Goal: Task Accomplishment & Management: Use online tool/utility

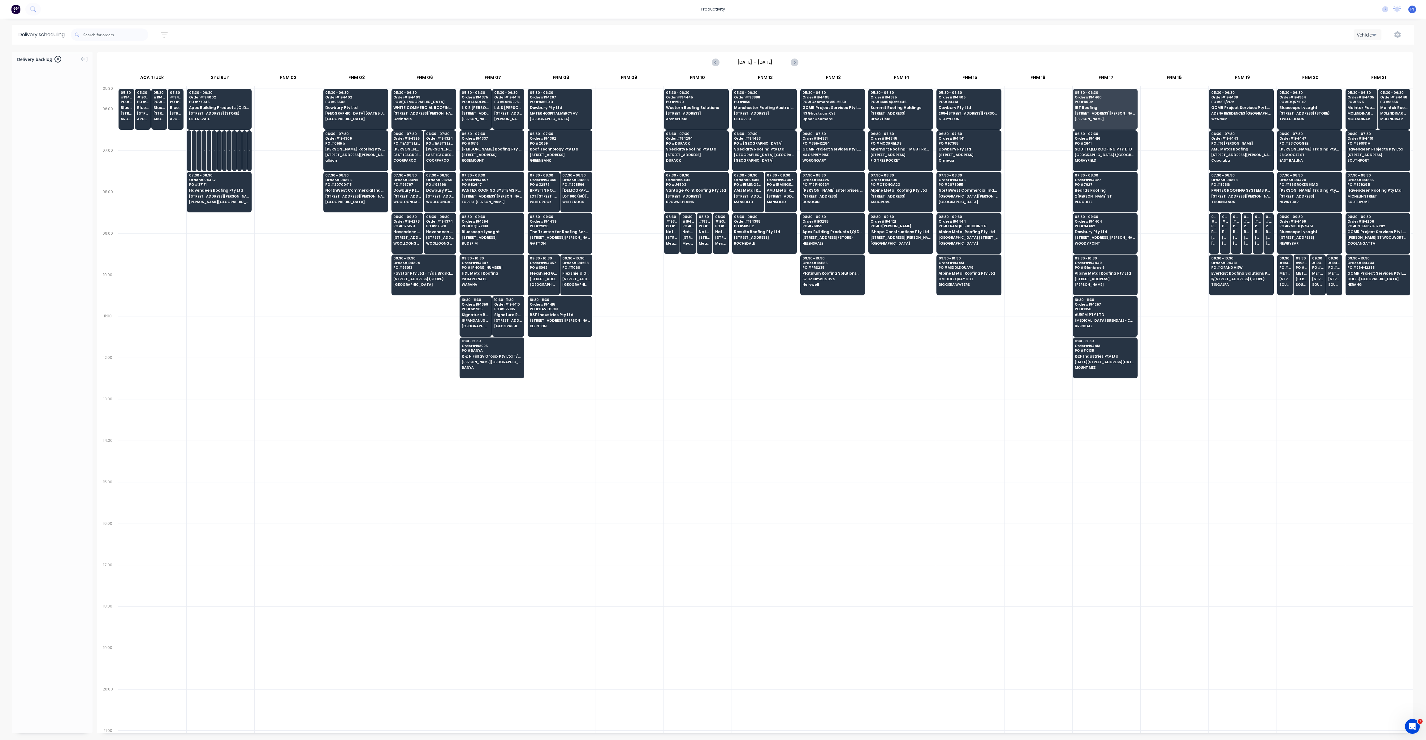
scroll to position [0, 0]
click at [1375, 37] on icon "button" at bounding box center [1374, 34] width 4 height 7
click at [1373, 64] on div "Vehicle" at bounding box center [1384, 63] width 61 height 12
click at [970, 76] on div "FNM 15" at bounding box center [970, 79] width 68 height 14
click at [967, 78] on div "FNM 15" at bounding box center [970, 79] width 68 height 14
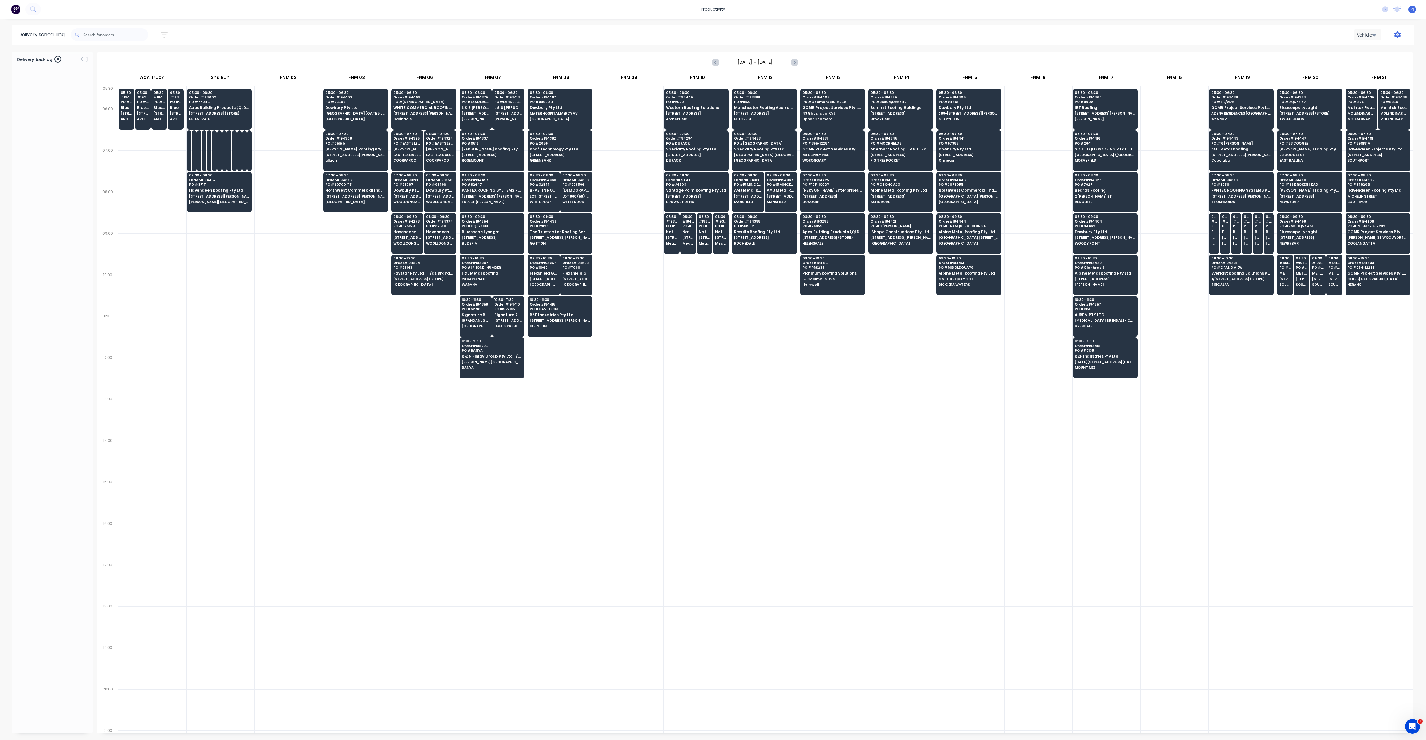
click at [1399, 34] on icon "button" at bounding box center [1397, 34] width 6 height 7
click at [1382, 54] on div "Run Sheet" at bounding box center [1378, 51] width 48 height 9
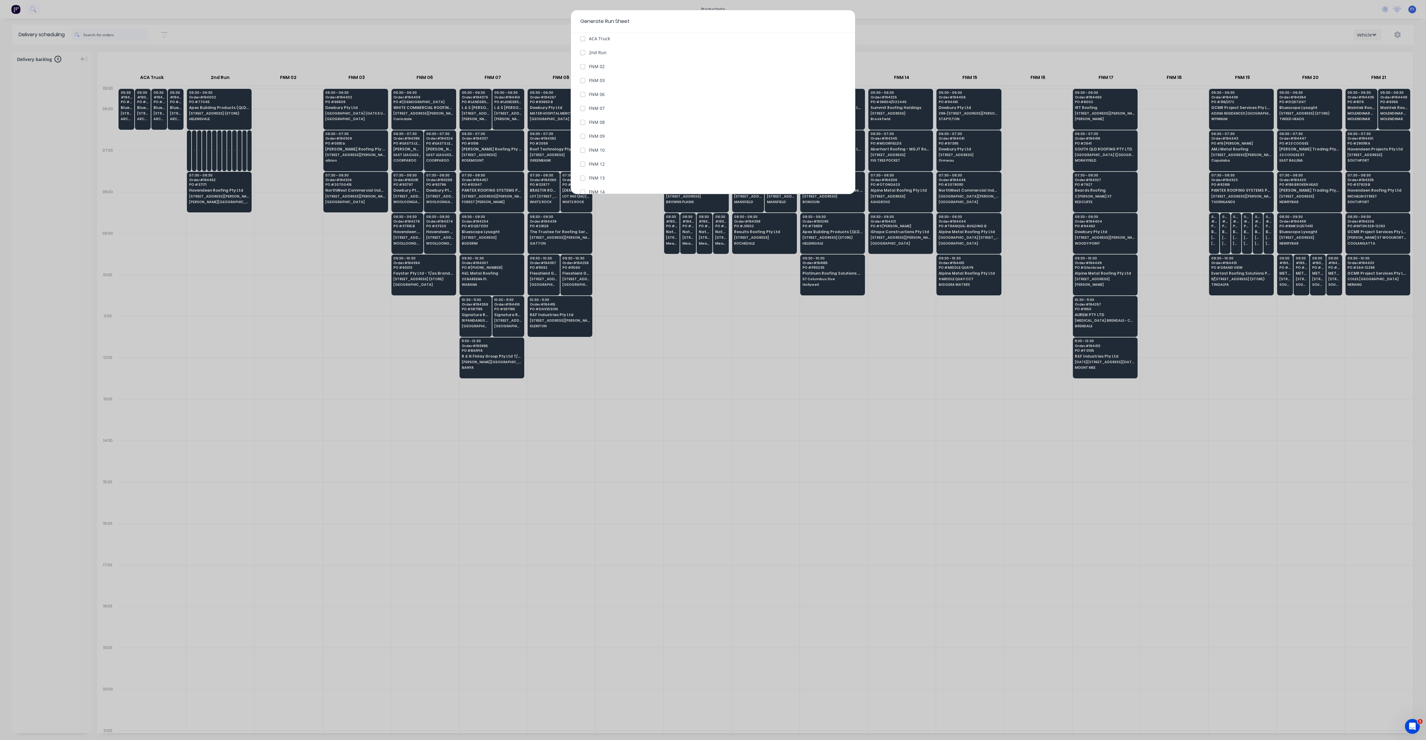
scroll to position [139, 0]
click at [589, 143] on label "FNM 15" at bounding box center [597, 144] width 16 height 6
click at [581, 143] on 15 "FNM 15" at bounding box center [582, 144] width 5 height 6
checkbox 15 "true"
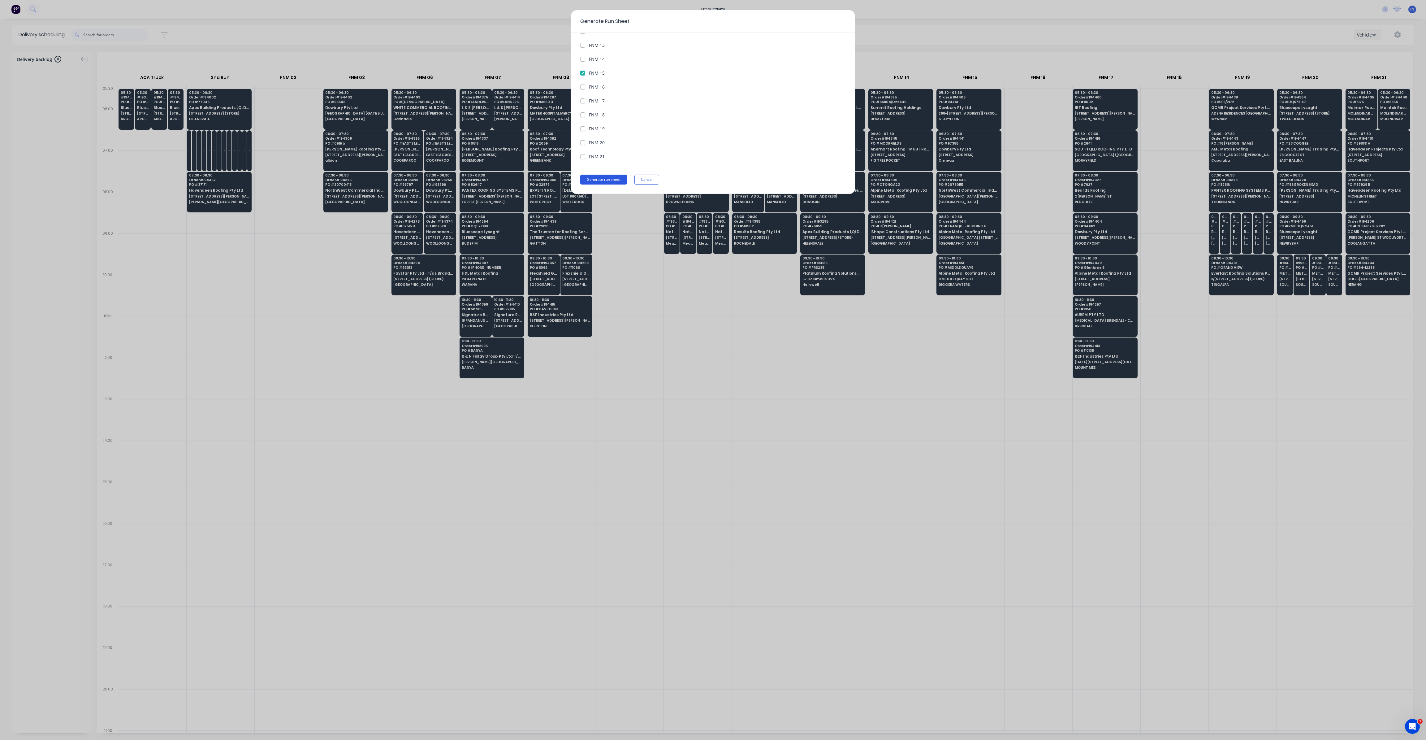
click at [610, 176] on button "Generate run sheet" at bounding box center [603, 180] width 47 height 10
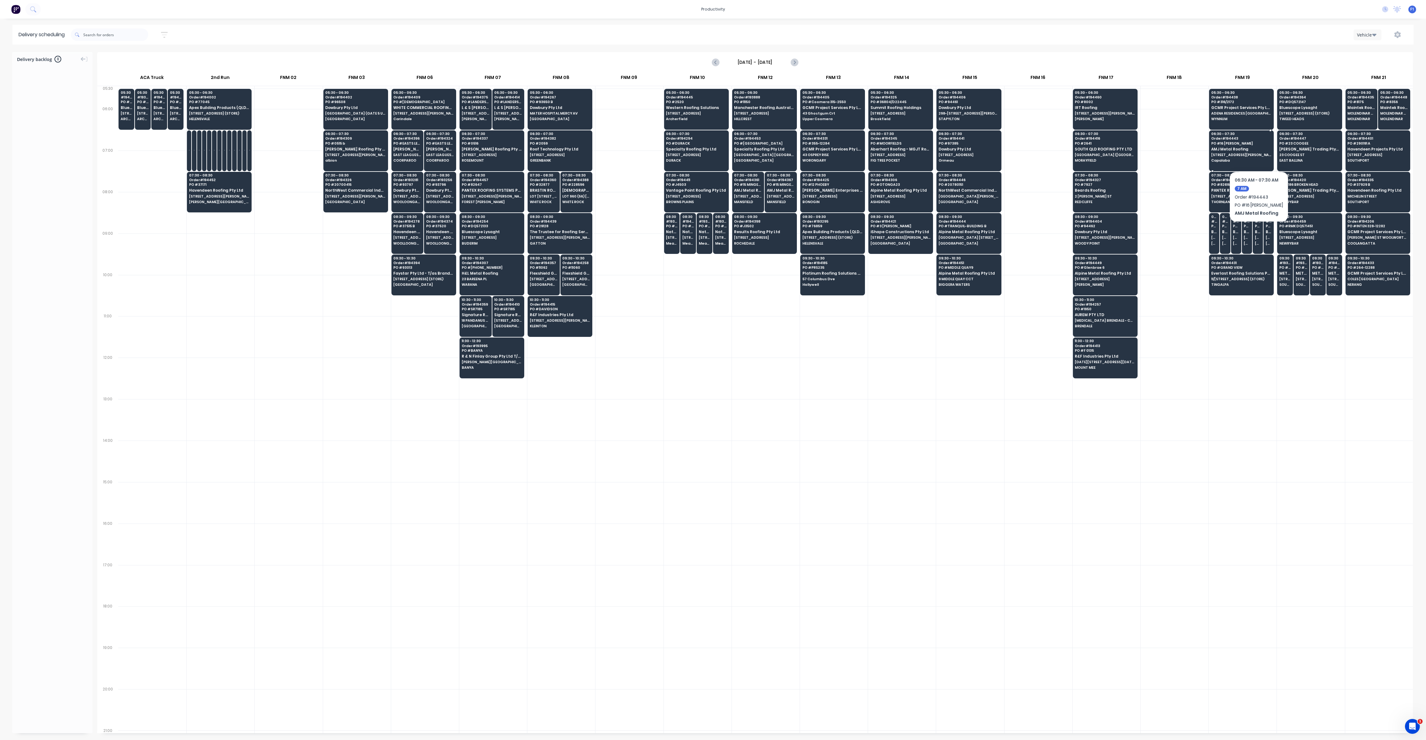
click at [1256, 153] on span "[STREET_ADDRESS][PERSON_NAME]" at bounding box center [1241, 155] width 60 height 4
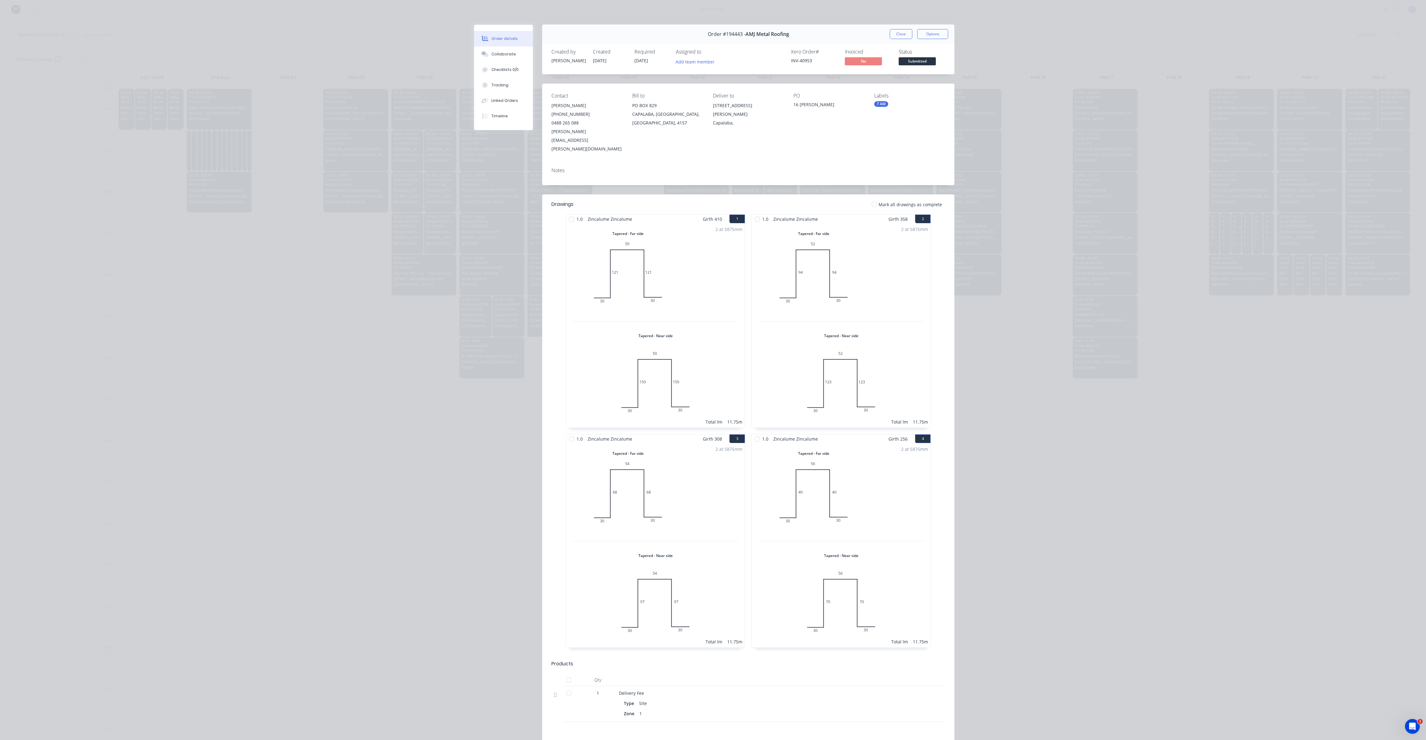
scroll to position [0, 0]
click at [897, 33] on button "Close" at bounding box center [901, 34] width 23 height 10
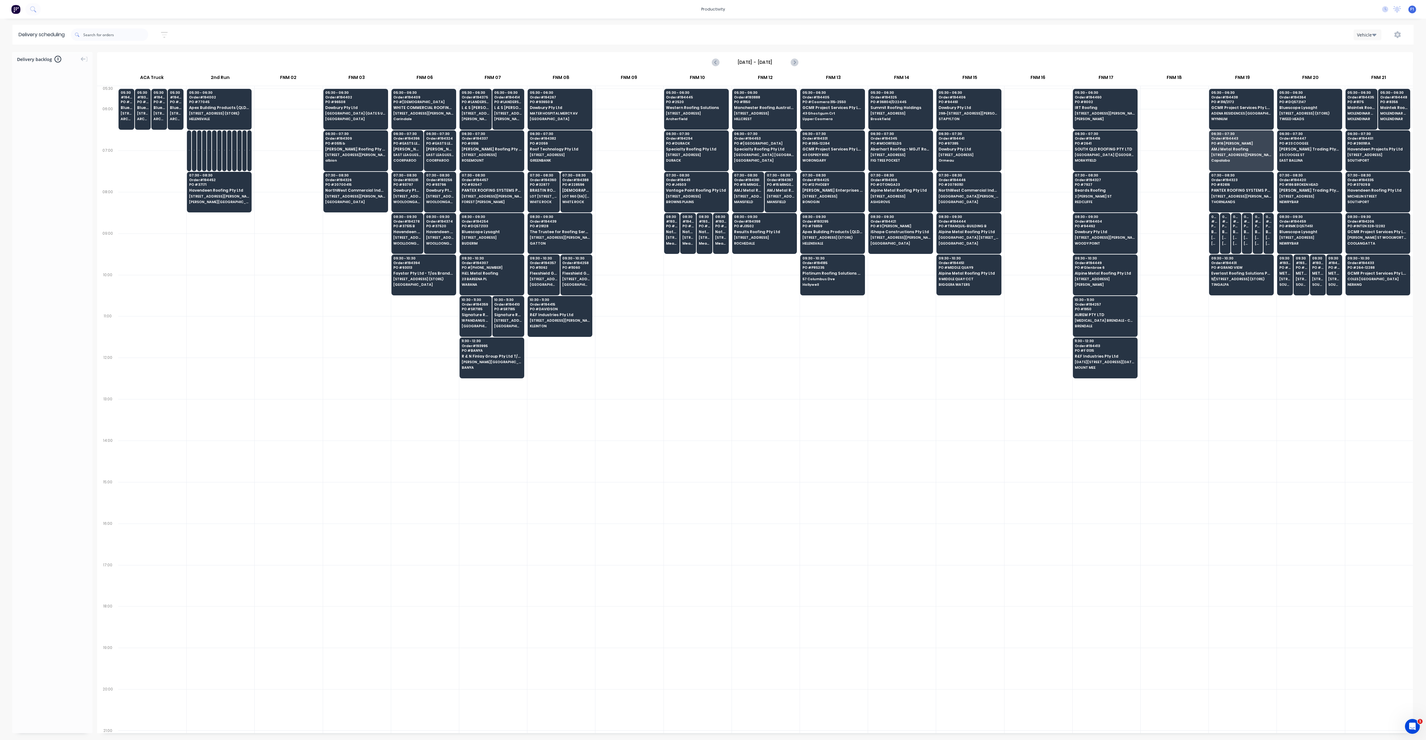
click at [885, 50] on div "Delivery scheduling 02/10/25 - 02/10/25 Sort by Most recent Created date Requir…" at bounding box center [713, 382] width 1426 height 715
click at [118, 34] on input "text" at bounding box center [115, 34] width 65 height 12
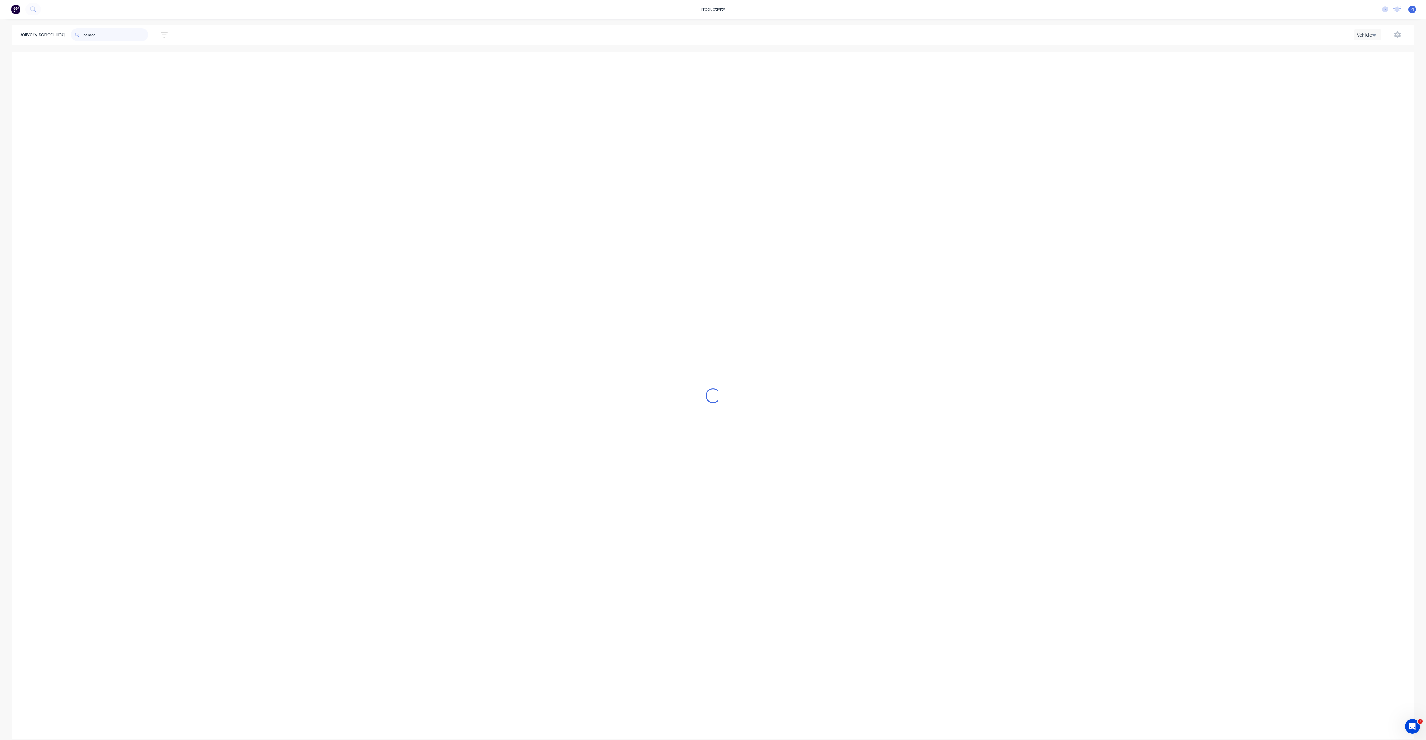
click at [123, 35] on input "parade" at bounding box center [115, 34] width 65 height 12
drag, startPoint x: 123, startPoint y: 34, endPoint x: 70, endPoint y: 30, distance: 53.0
click at [70, 30] on header "Delivery scheduling parade 02/10/25 - 02/10/25 Sort by Most recent Created date…" at bounding box center [712, 35] width 1401 height 20
drag, startPoint x: 93, startPoint y: 36, endPoint x: 116, endPoint y: 34, distance: 22.4
click at [116, 34] on input "parayed" at bounding box center [115, 34] width 65 height 12
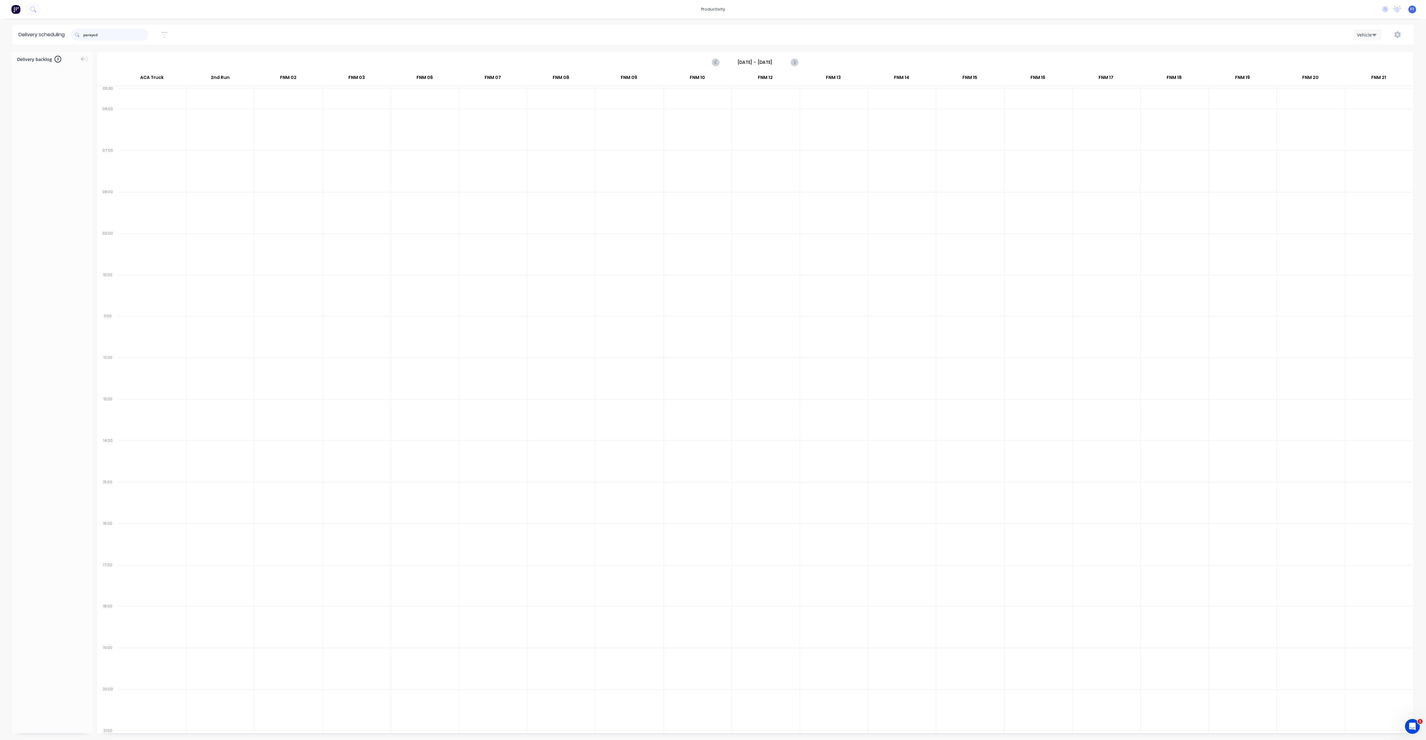
click at [99, 32] on input "parayed" at bounding box center [115, 34] width 65 height 12
type input "homes"
click at [1371, 67] on div "Vehicle" at bounding box center [1384, 63] width 61 height 12
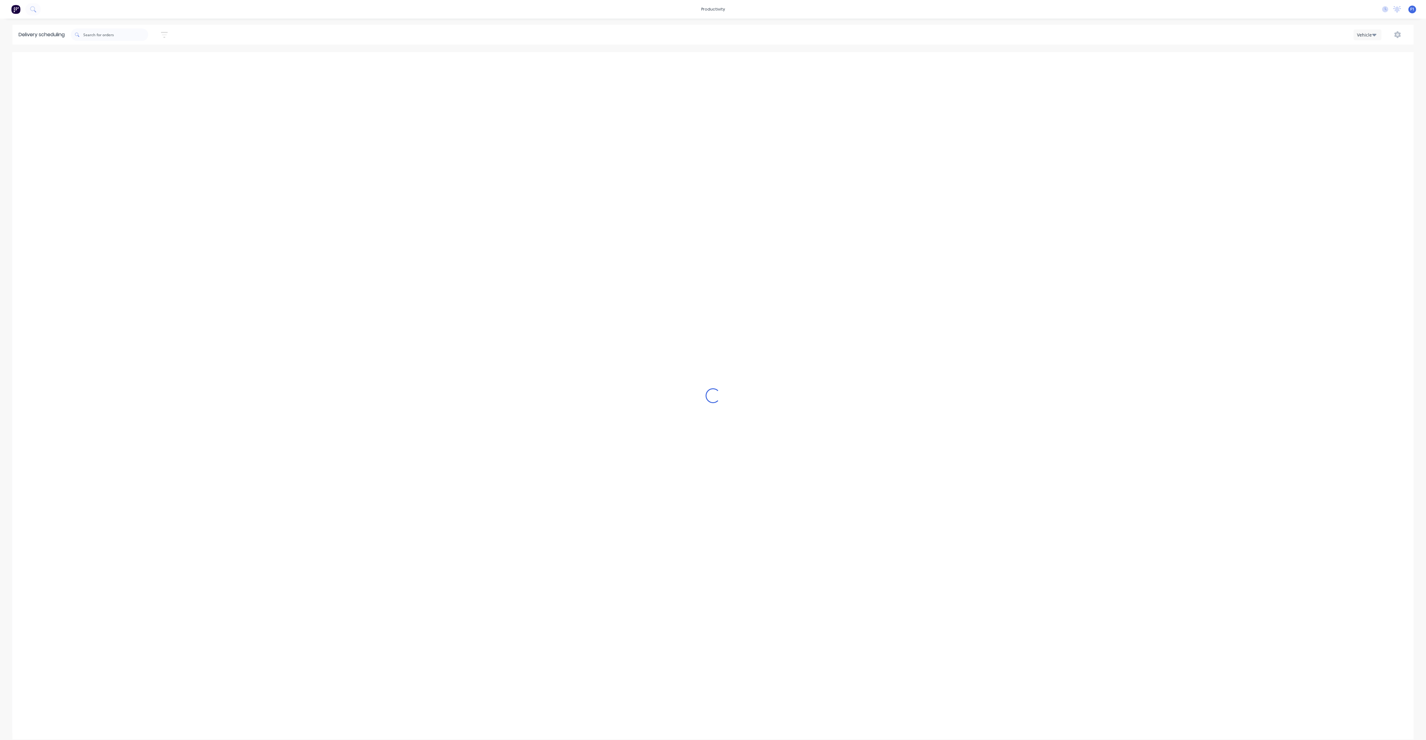
scroll to position [0, 0]
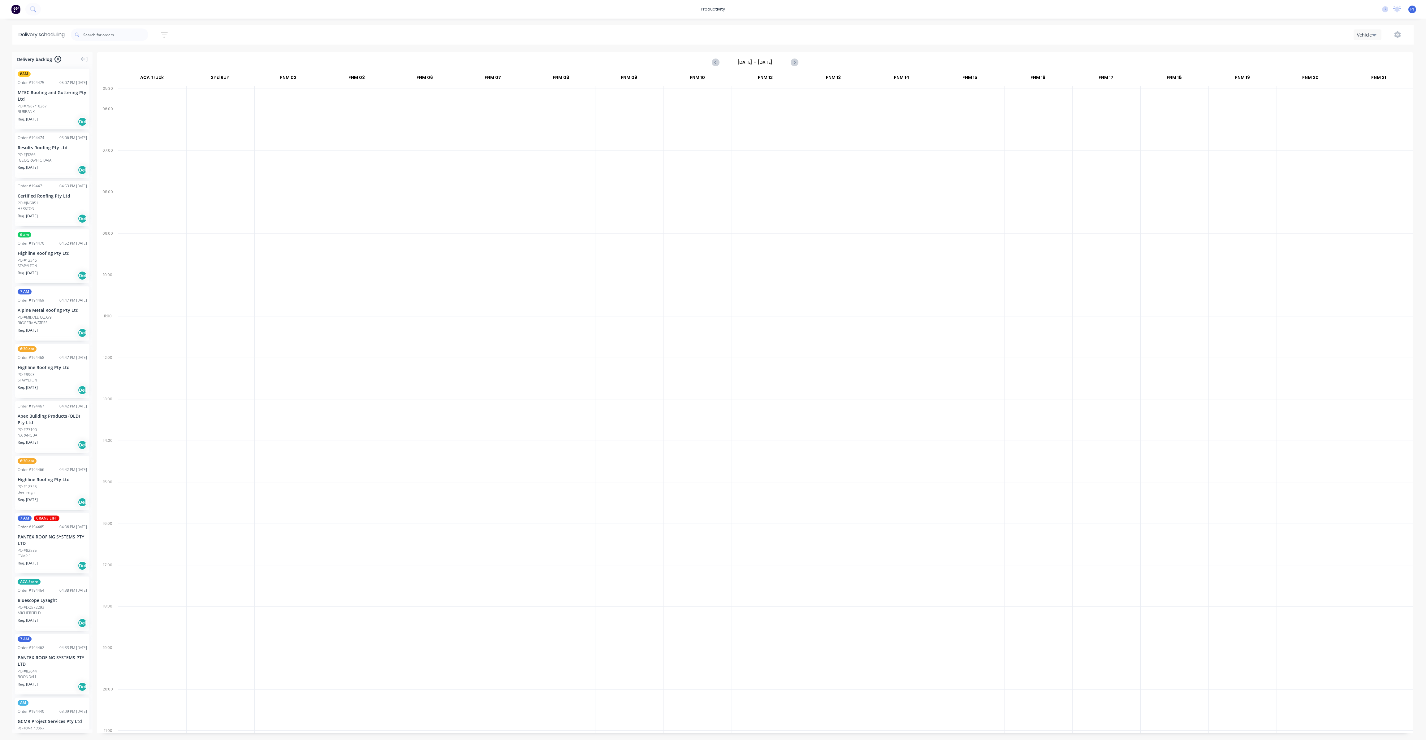
click at [751, 59] on input "[DATE] - [DATE]" at bounding box center [754, 62] width 61 height 9
click at [795, 138] on div "3" at bounding box center [794, 141] width 9 height 9
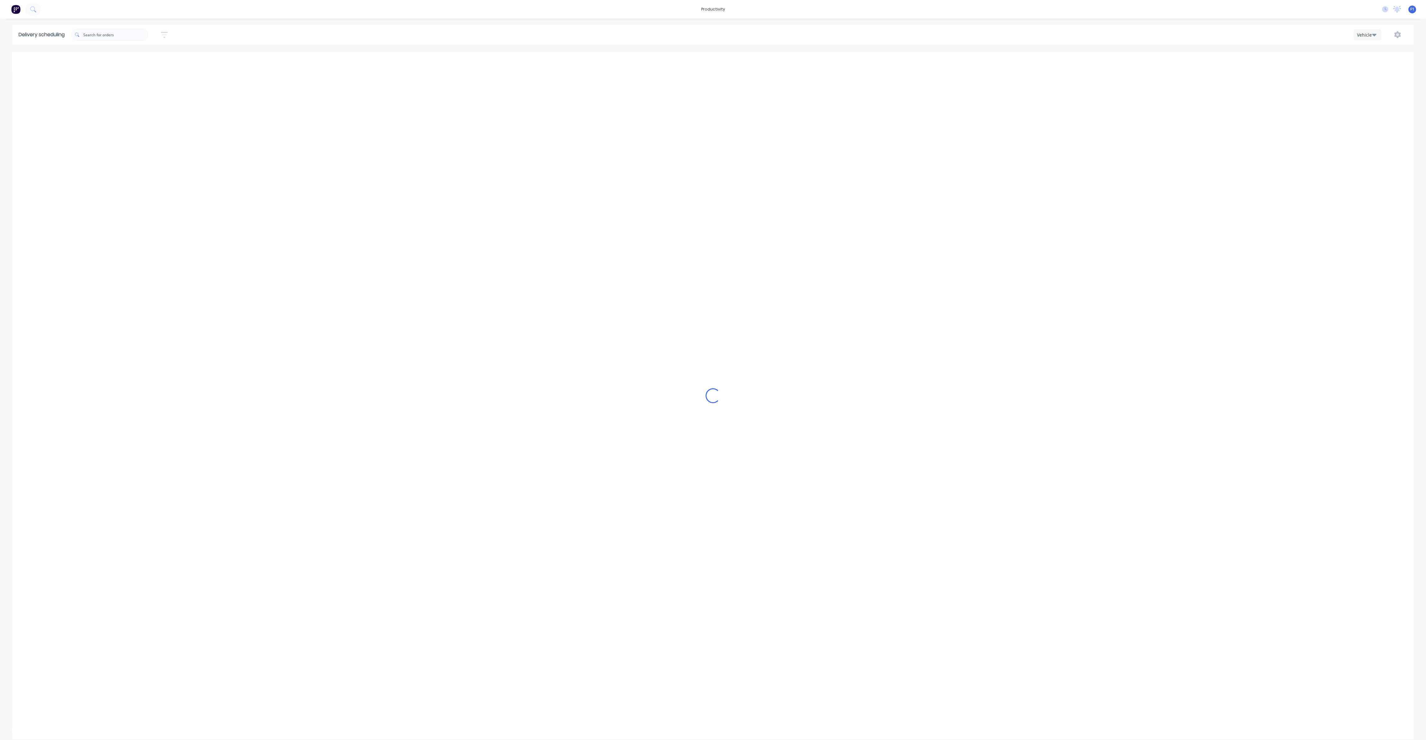
scroll to position [0, 0]
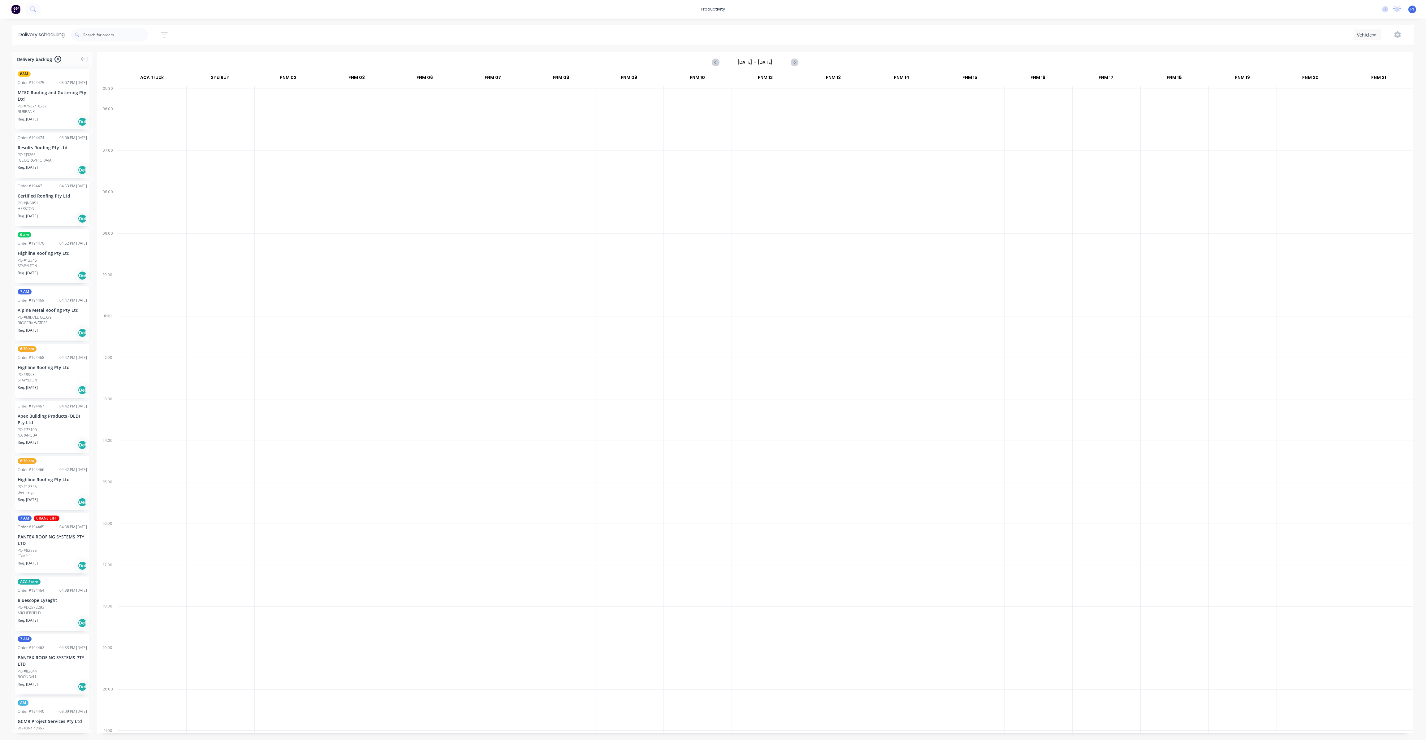
click at [768, 61] on input "[DATE] - [DATE]" at bounding box center [754, 62] width 61 height 9
click at [780, 94] on div "2" at bounding box center [782, 93] width 9 height 9
type input "[DATE] - [DATE]"
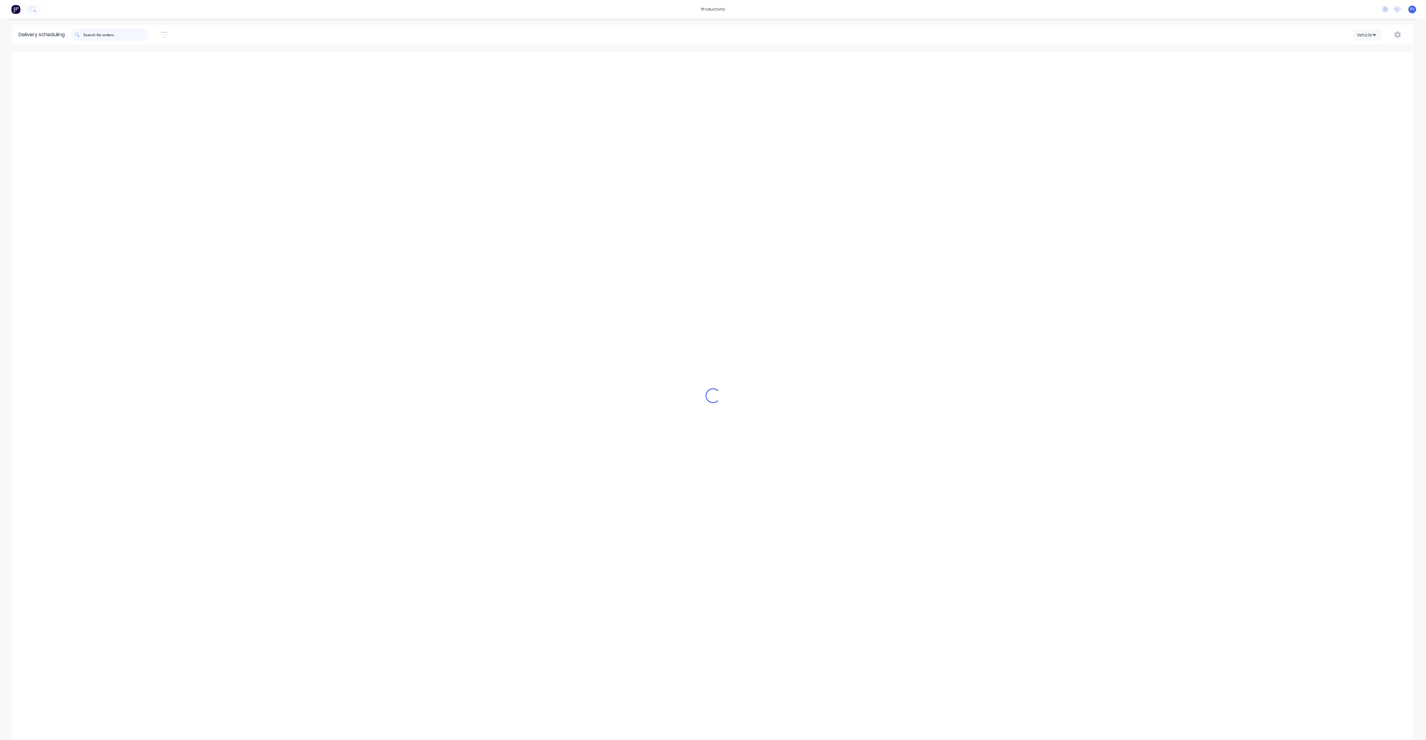
click at [128, 38] on input "text" at bounding box center [115, 34] width 65 height 12
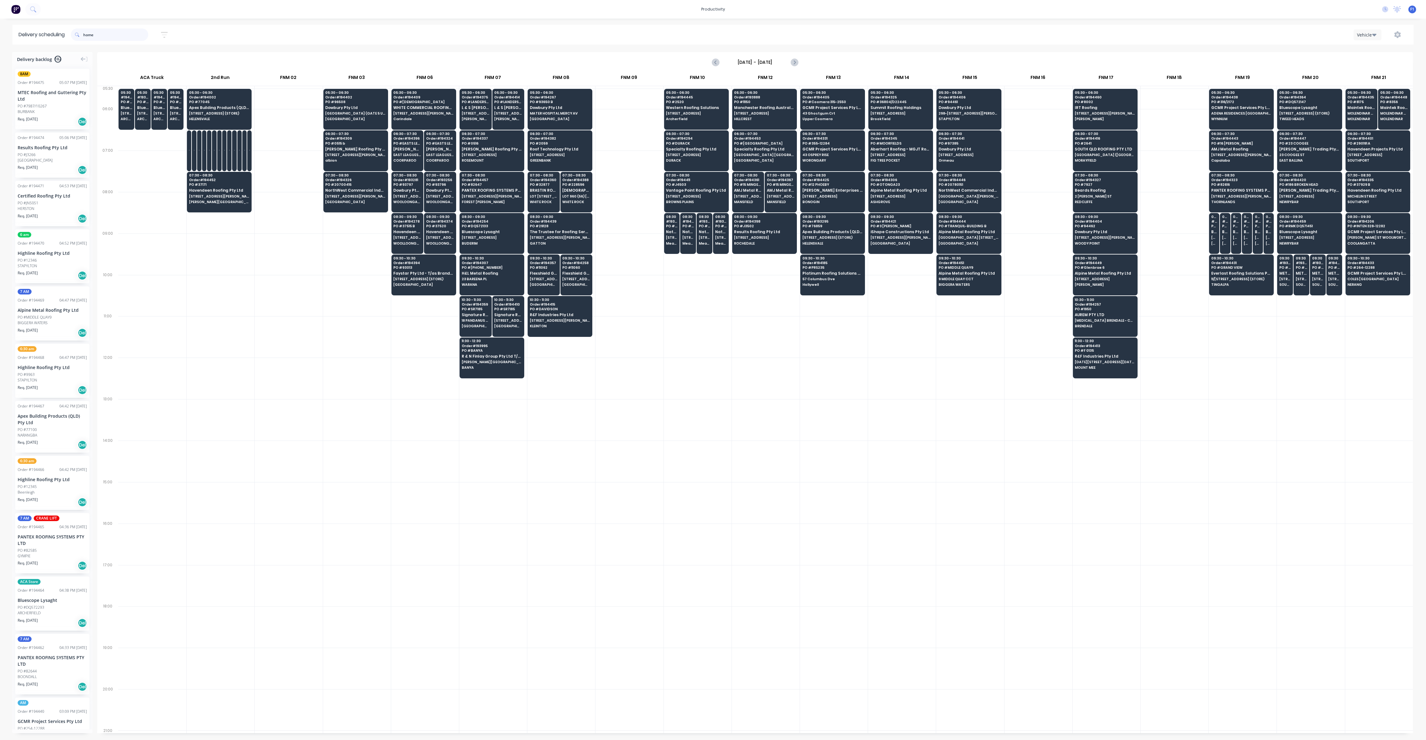
type input "homes"
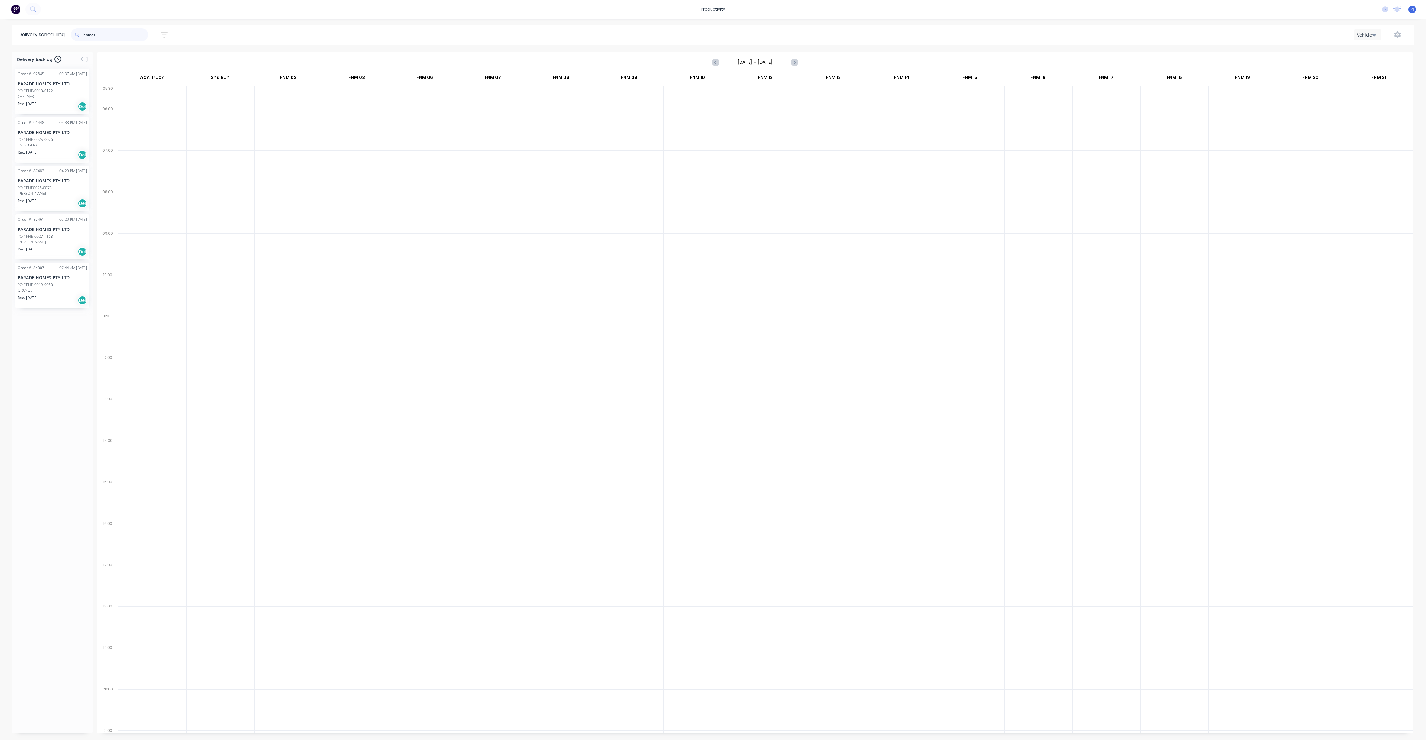
drag, startPoint x: 109, startPoint y: 36, endPoint x: 68, endPoint y: 36, distance: 40.5
click at [68, 36] on header "Delivery scheduling homes Sort by Most recent Created date Required date Order …" at bounding box center [712, 35] width 1401 height 20
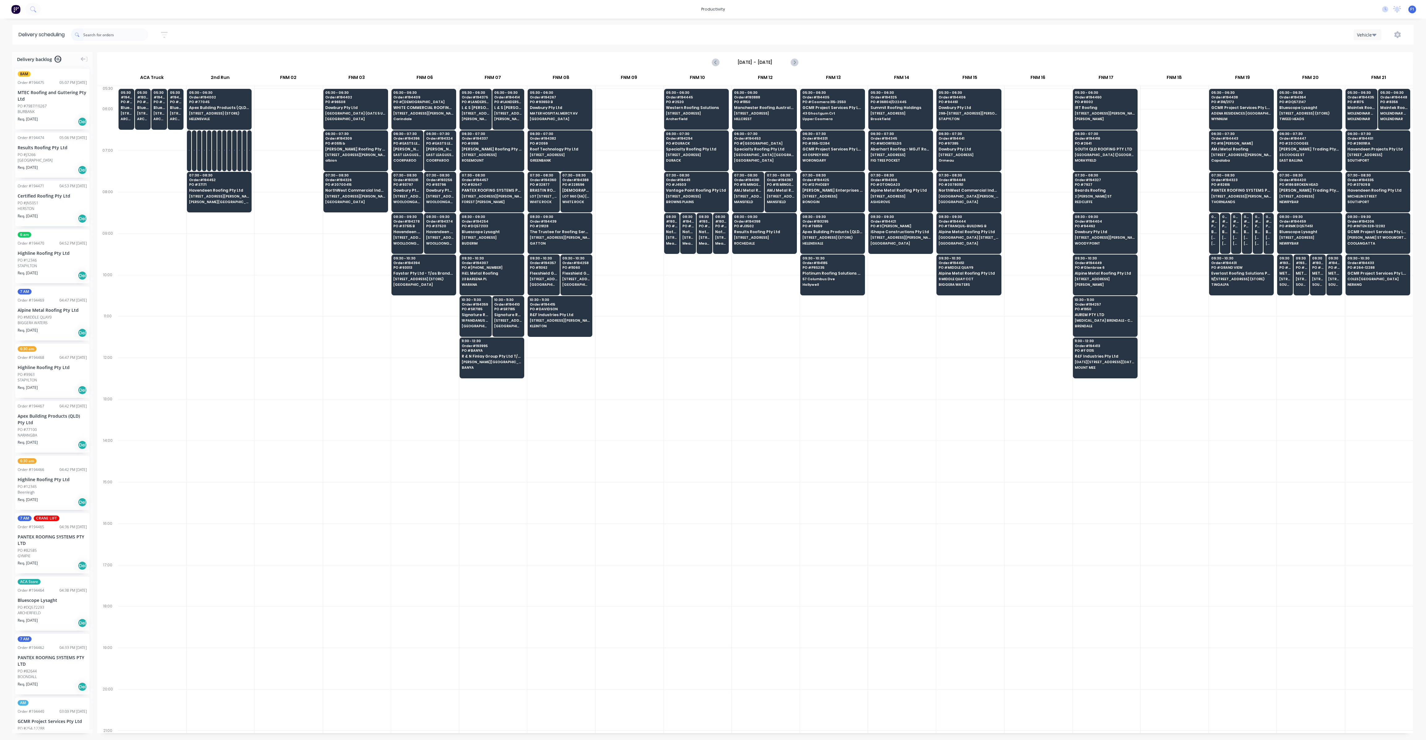
click at [768, 61] on input "[DATE] - [DATE]" at bounding box center [754, 62] width 61 height 9
click at [794, 92] on div "3" at bounding box center [794, 93] width 9 height 9
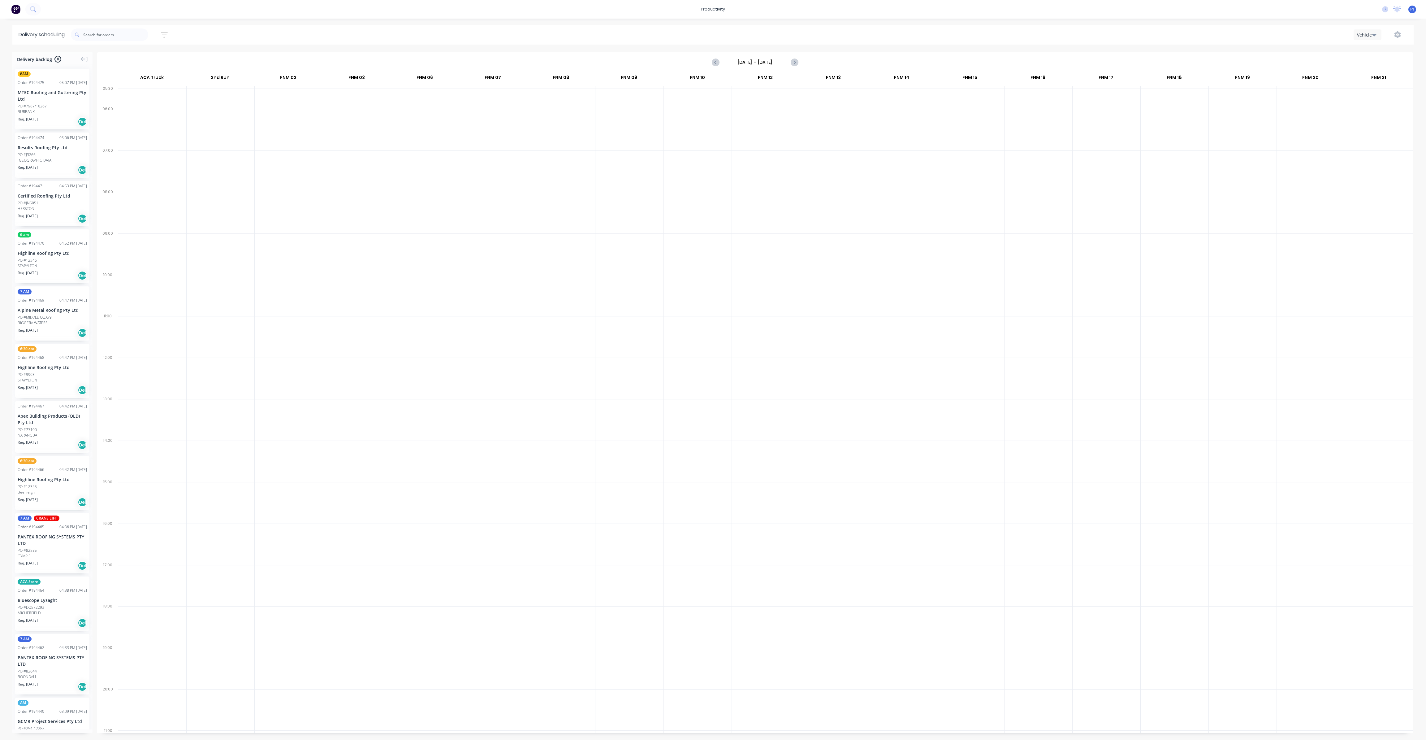
click at [766, 64] on input "[DATE] - [DATE]" at bounding box center [754, 62] width 61 height 9
click at [786, 96] on div "2" at bounding box center [782, 93] width 12 height 12
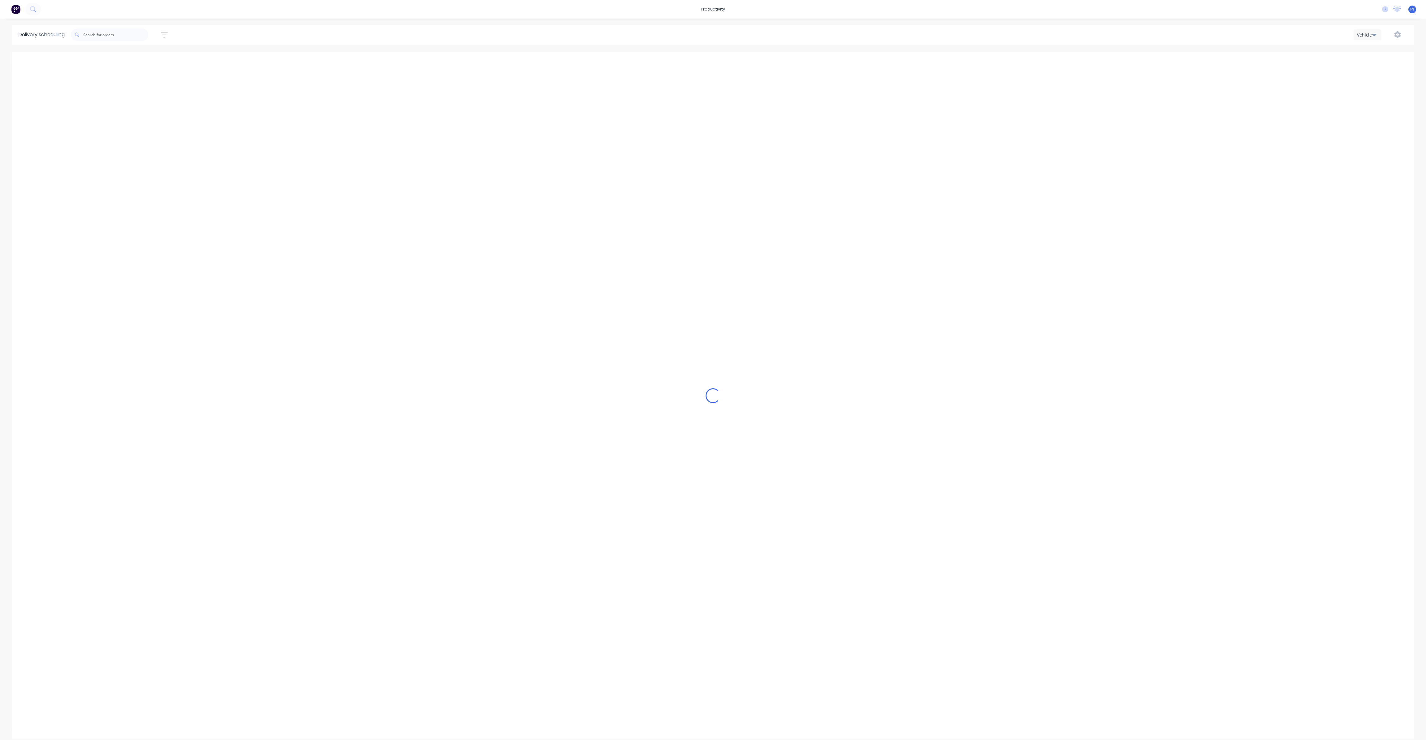
type input "[DATE] - [DATE]"
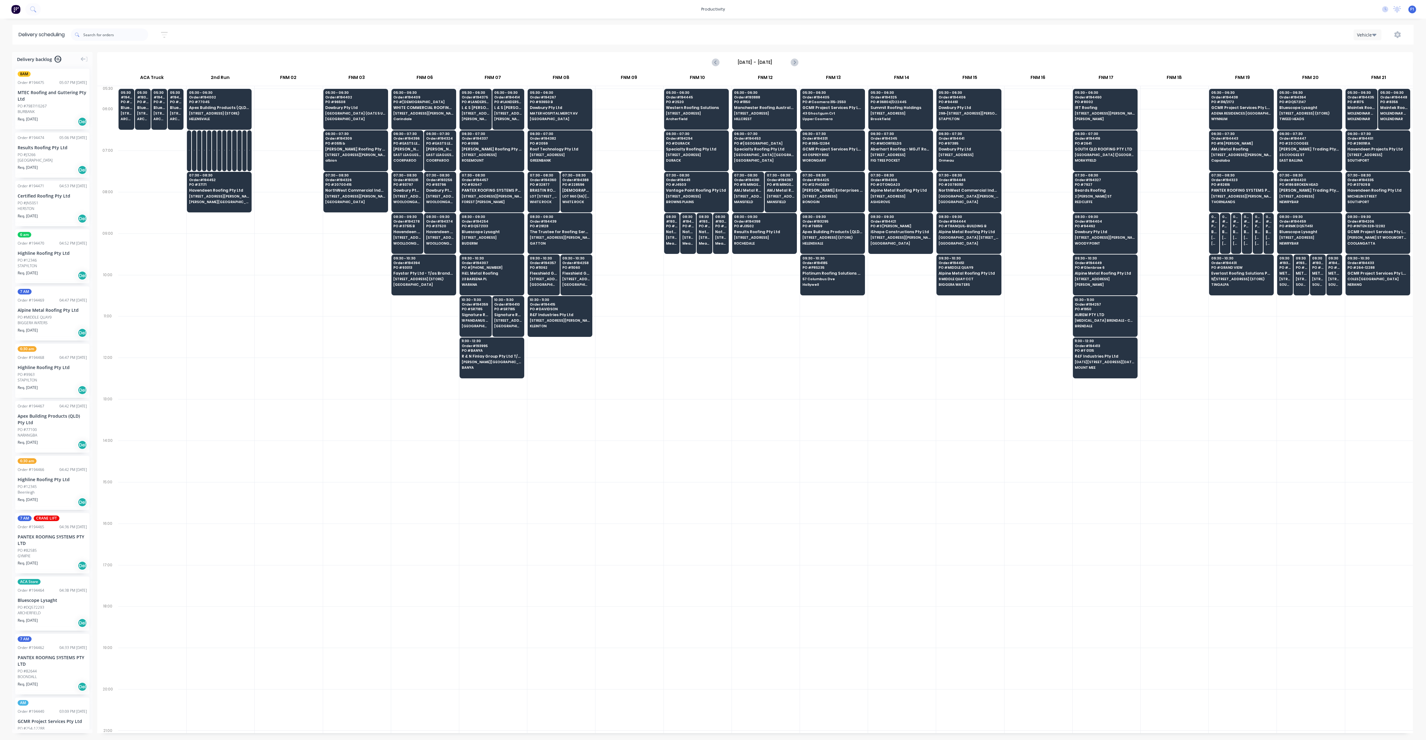
click at [317, 270] on div at bounding box center [289, 253] width 68 height 41
click at [122, 33] on input "text" at bounding box center [115, 34] width 65 height 12
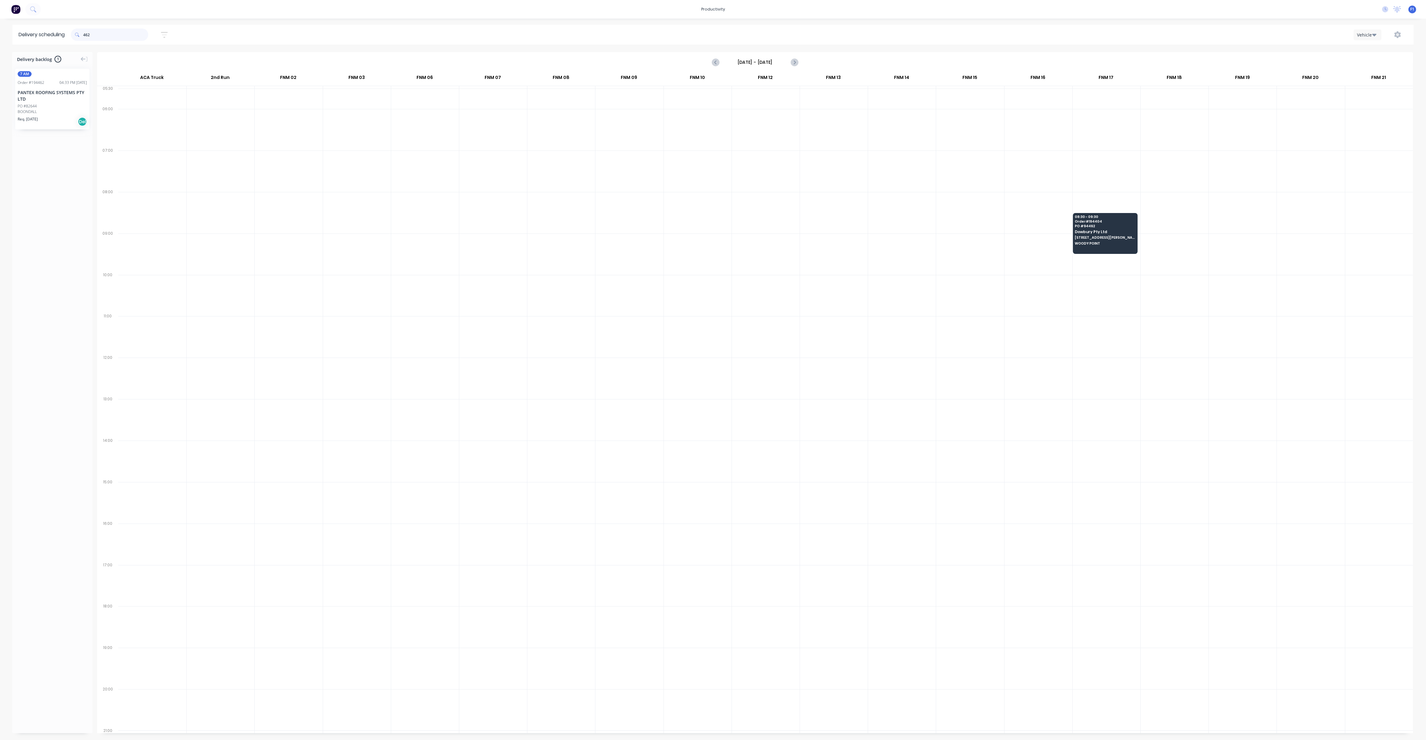
type input "462"
click at [1080, 219] on span "Order # 194404" at bounding box center [1105, 221] width 60 height 4
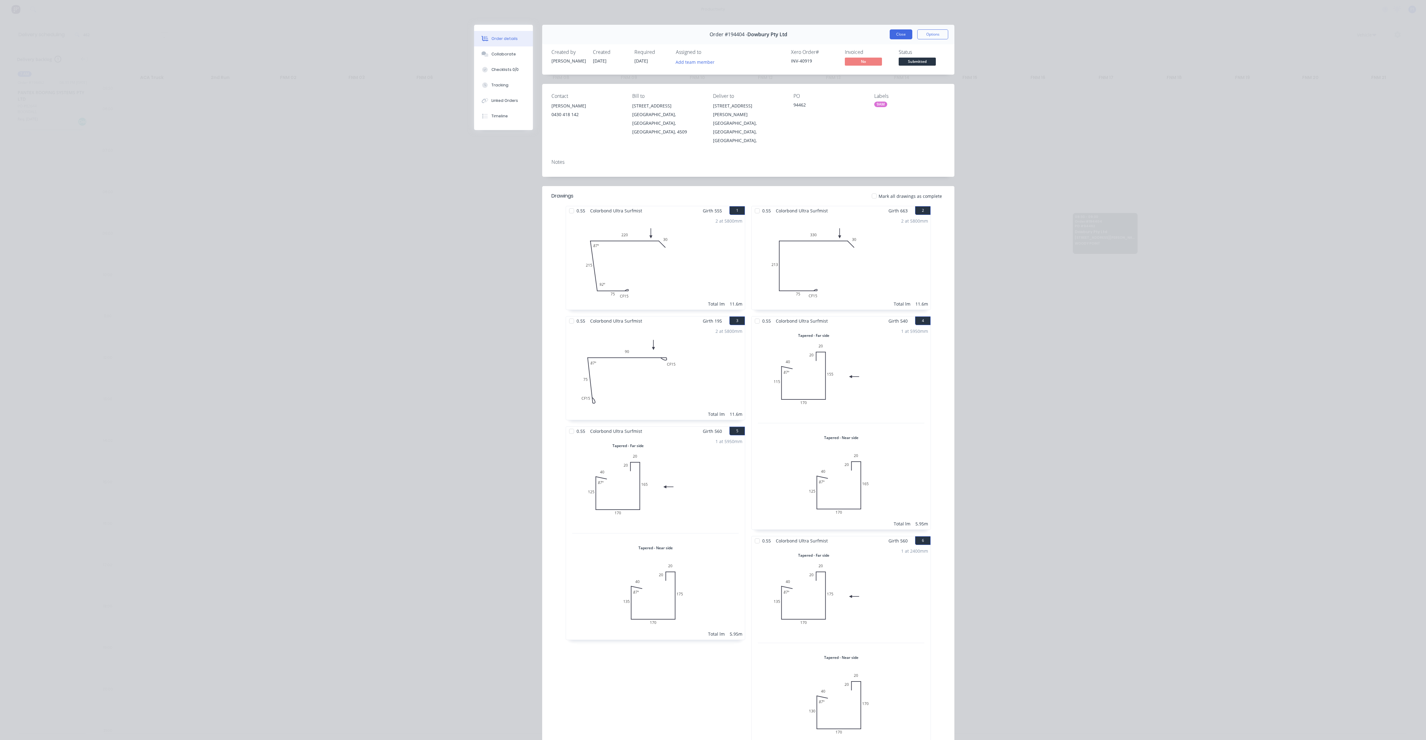
click at [894, 31] on button "Close" at bounding box center [901, 34] width 23 height 10
